Goal: Information Seeking & Learning: Learn about a topic

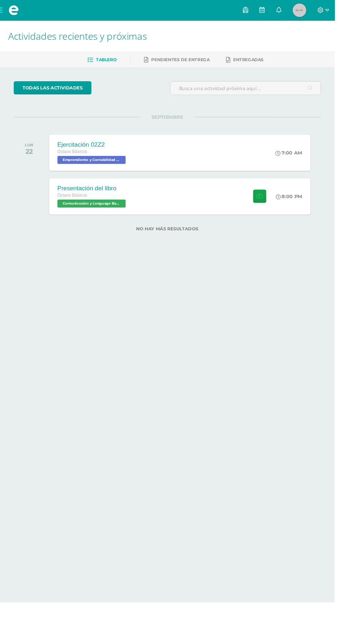
click at [14, 11] on span at bounding box center [14, 10] width 11 height 11
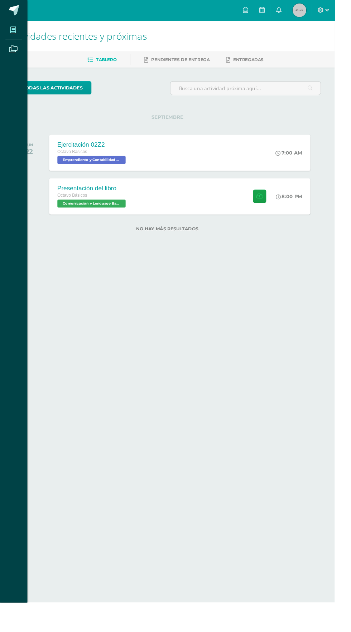
click at [15, 33] on icon at bounding box center [13, 31] width 6 height 7
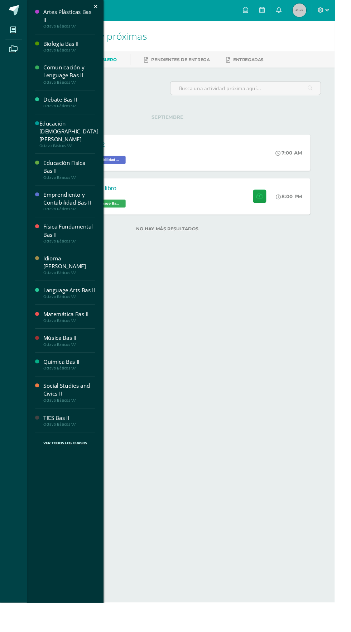
click at [52, 73] on div "Comunicación y Lenguage Bas II" at bounding box center [72, 75] width 54 height 16
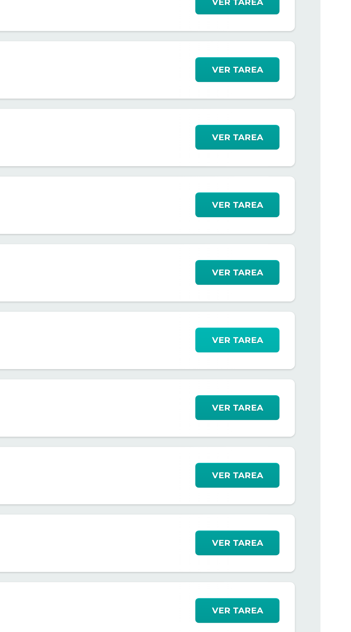
click at [300, 357] on span "Ver tarea" at bounding box center [304, 351] width 29 height 13
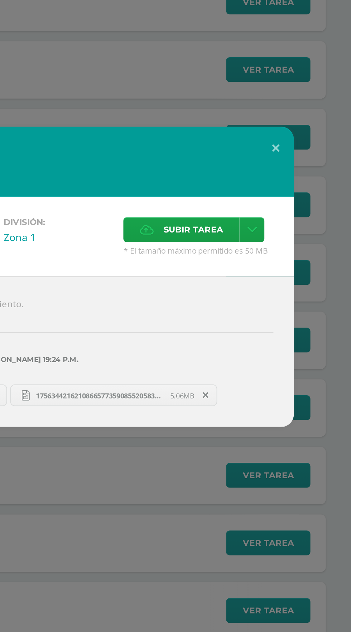
click at [221, 382] on span "17563442162108665773590855205838.jpg" at bounding box center [209, 382] width 79 height 5
